Goal: Information Seeking & Learning: Learn about a topic

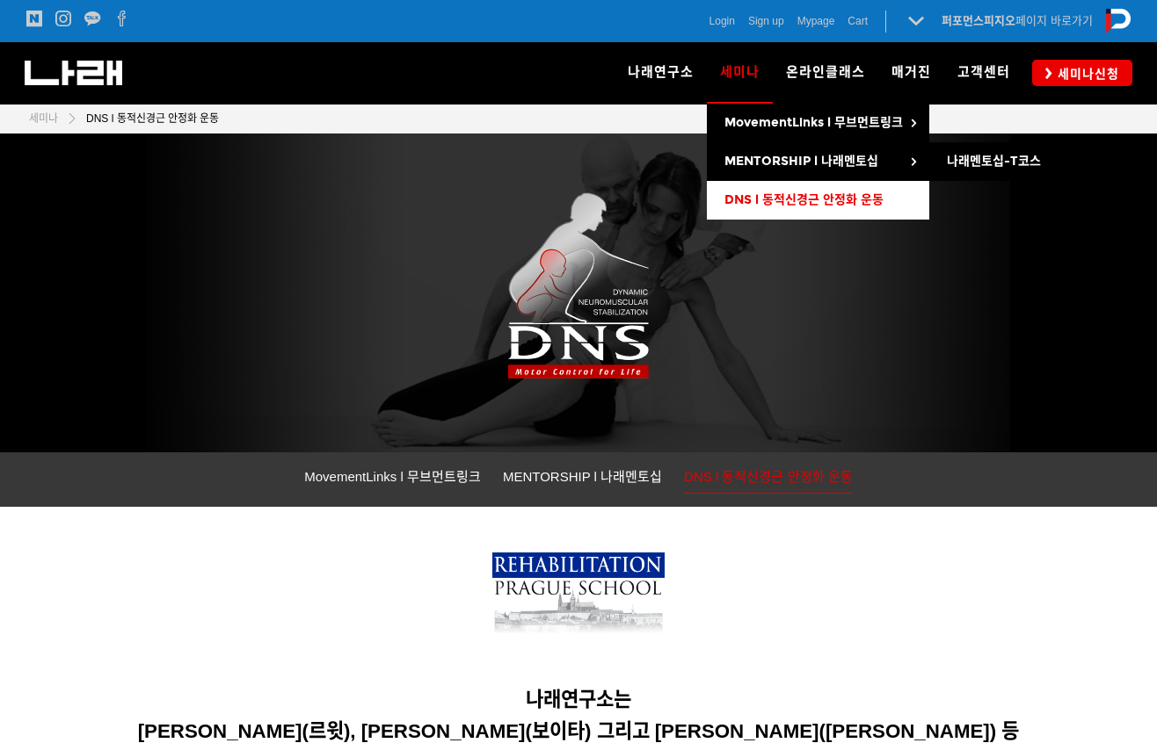
click at [769, 189] on link "DNS l 동적신경근 안정화 운동" at bounding box center [818, 200] width 222 height 39
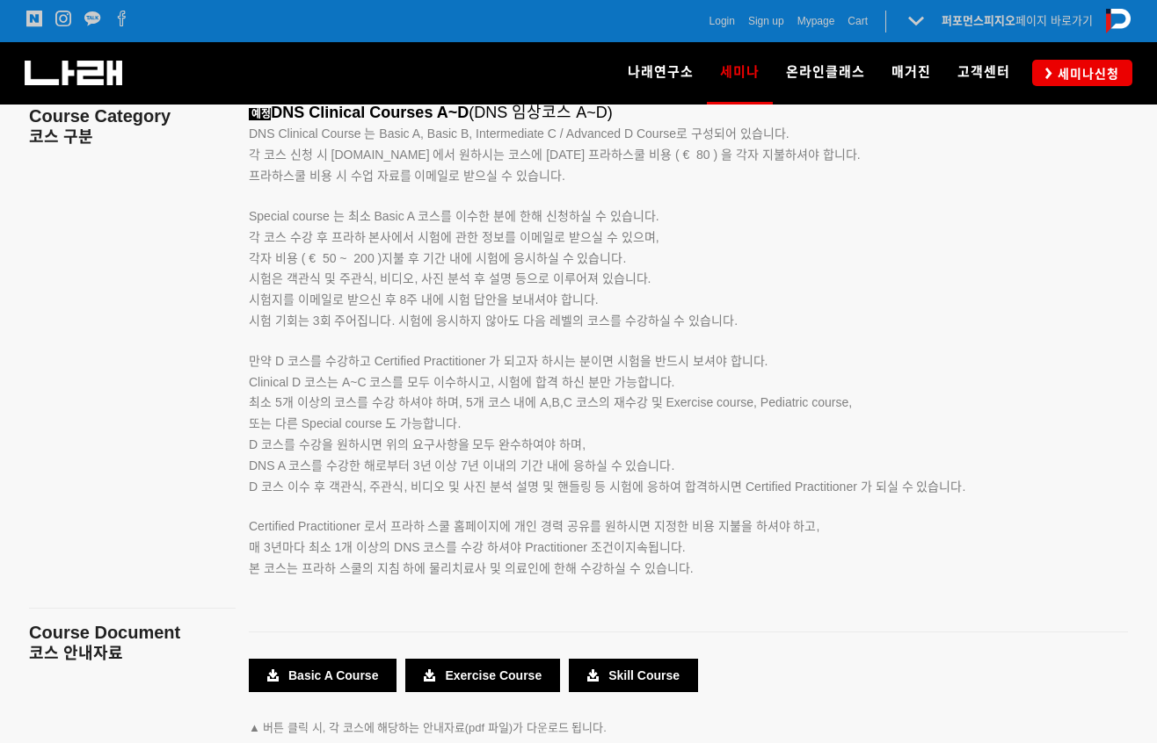
scroll to position [3076, 0]
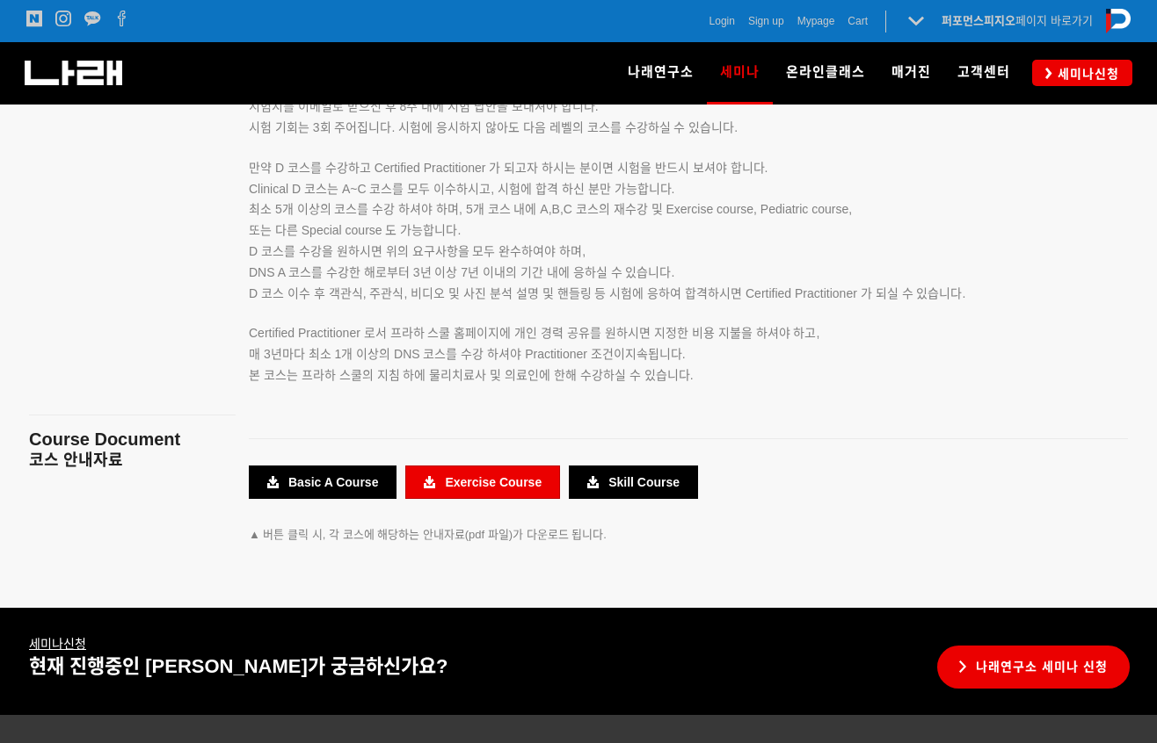
click at [469, 490] on link "Exercise Course" at bounding box center [482, 482] width 155 height 33
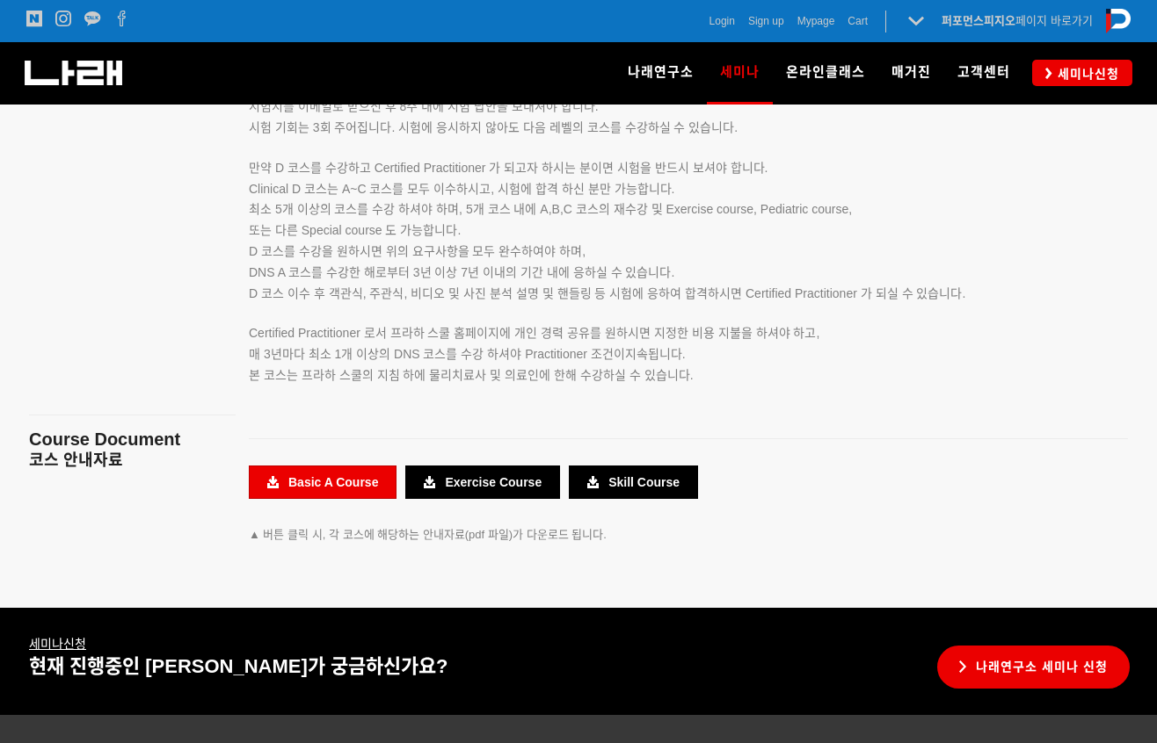
click at [340, 485] on link "Basic A Course" at bounding box center [323, 482] width 148 height 33
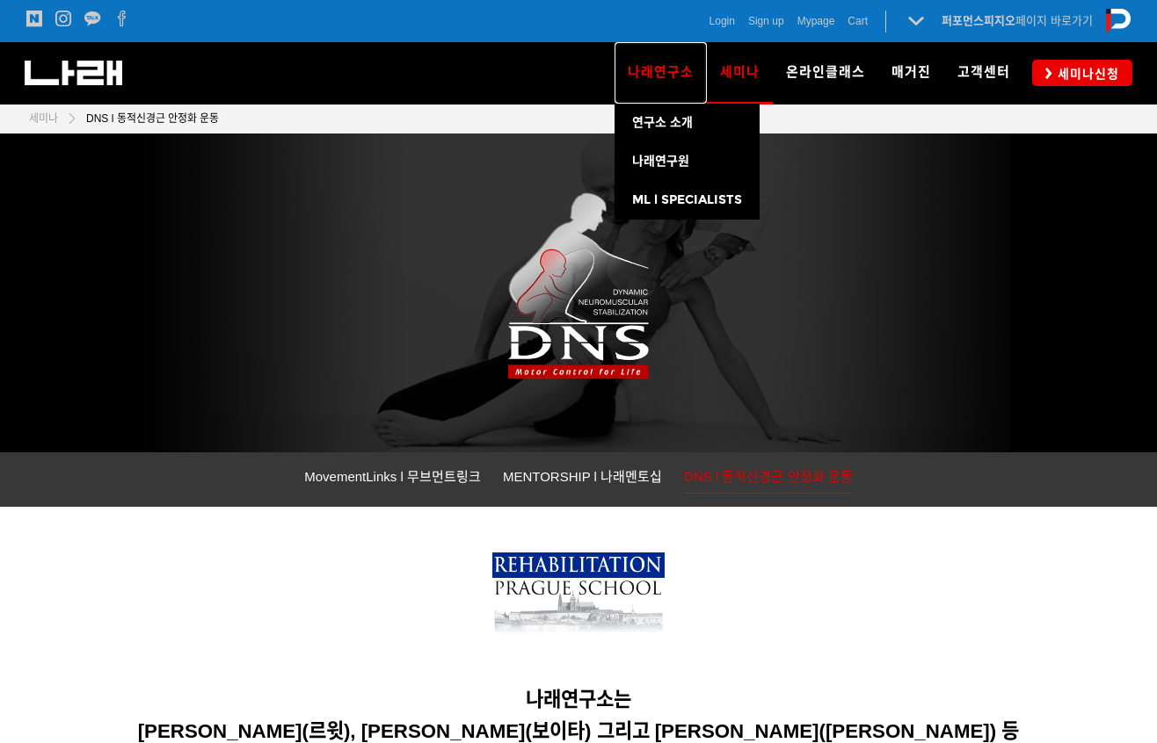
click at [658, 74] on span "나래연구소" at bounding box center [660, 72] width 66 height 16
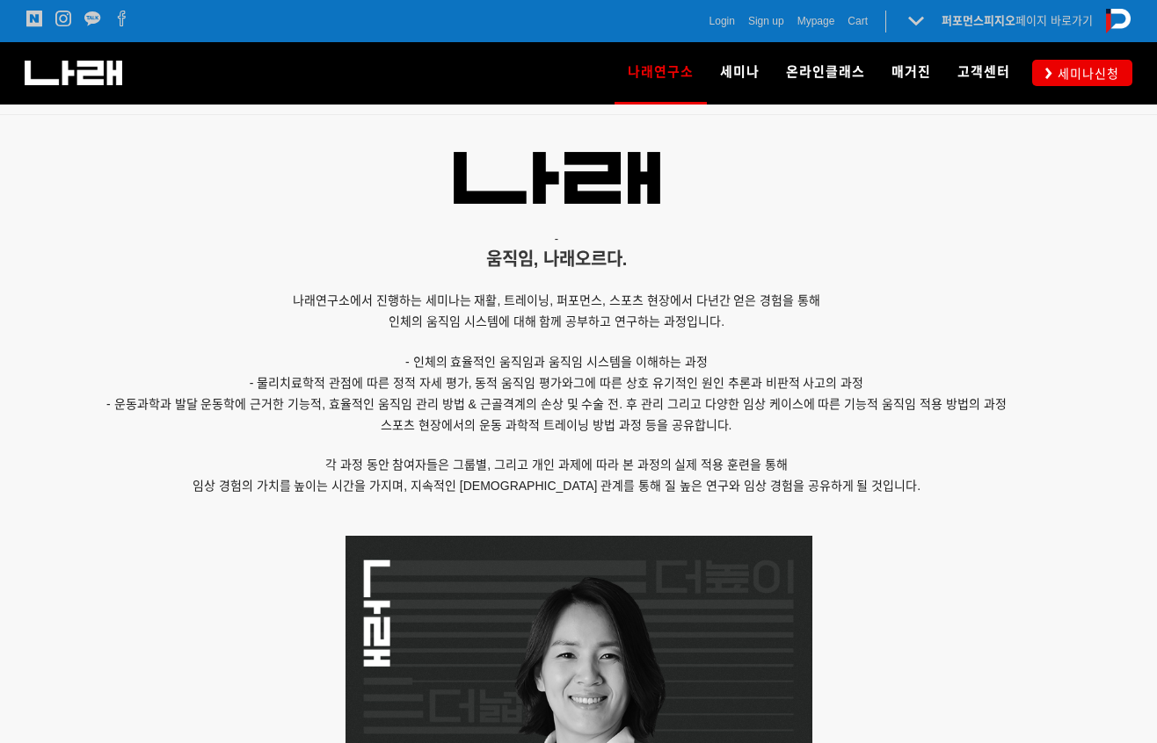
scroll to position [1318, 0]
